Goal: Navigation & Orientation: Find specific page/section

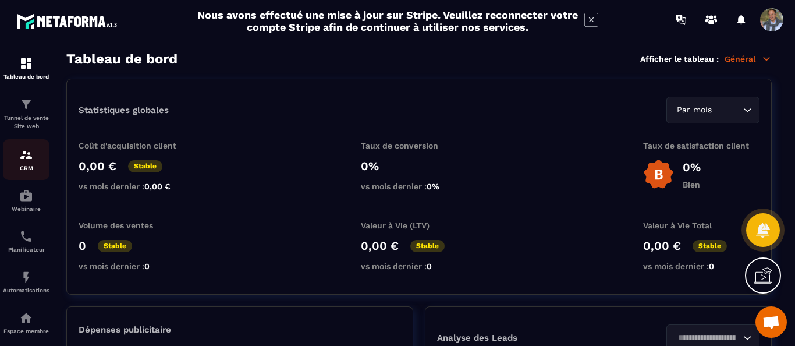
click at [33, 154] on div "CRM" at bounding box center [26, 159] width 47 height 23
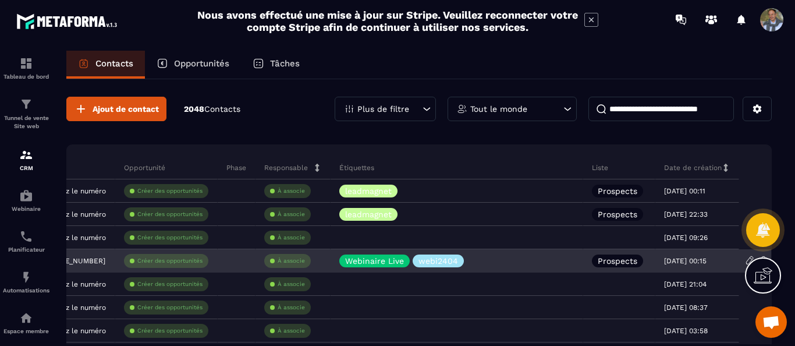
scroll to position [0, 412]
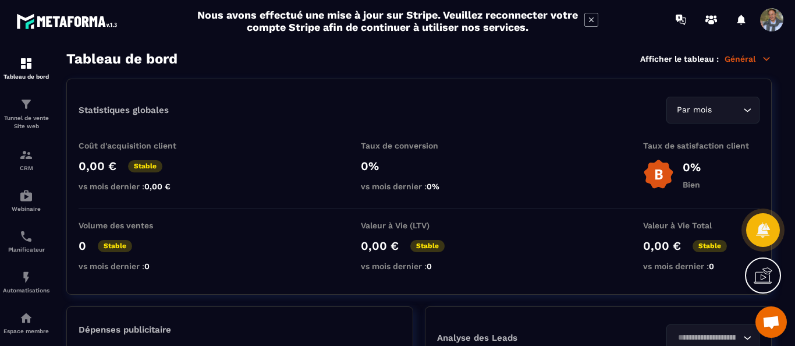
scroll to position [281, 0]
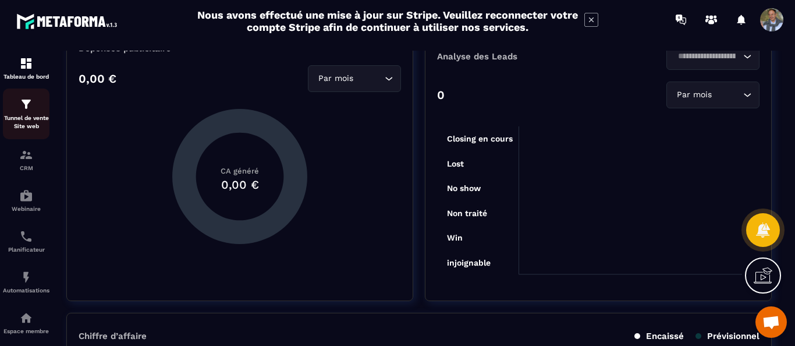
click at [22, 122] on p "Tunnel de vente Site web" at bounding box center [26, 122] width 47 height 16
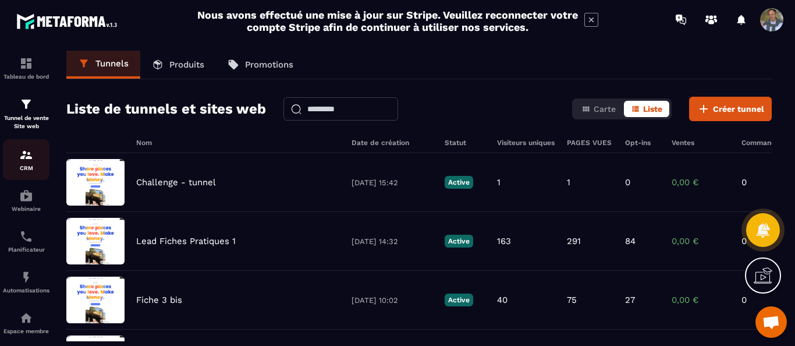
click at [30, 156] on img at bounding box center [26, 155] width 14 height 14
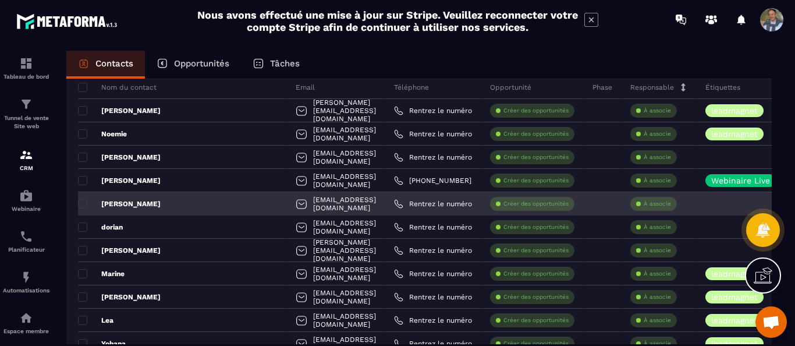
scroll to position [73, 0]
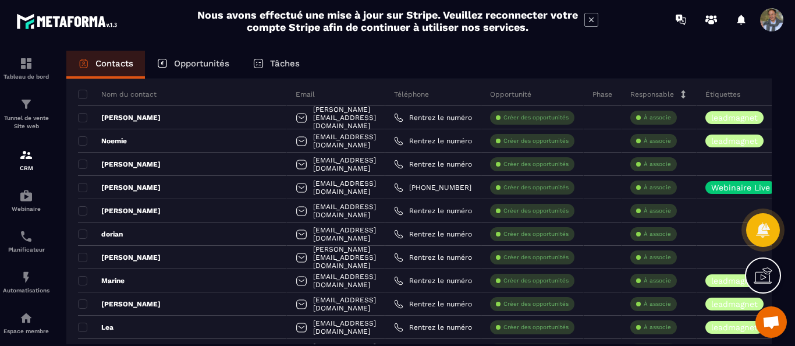
click at [273, 67] on p "Tâches" at bounding box center [285, 63] width 30 height 10
